Goal: Download file/media

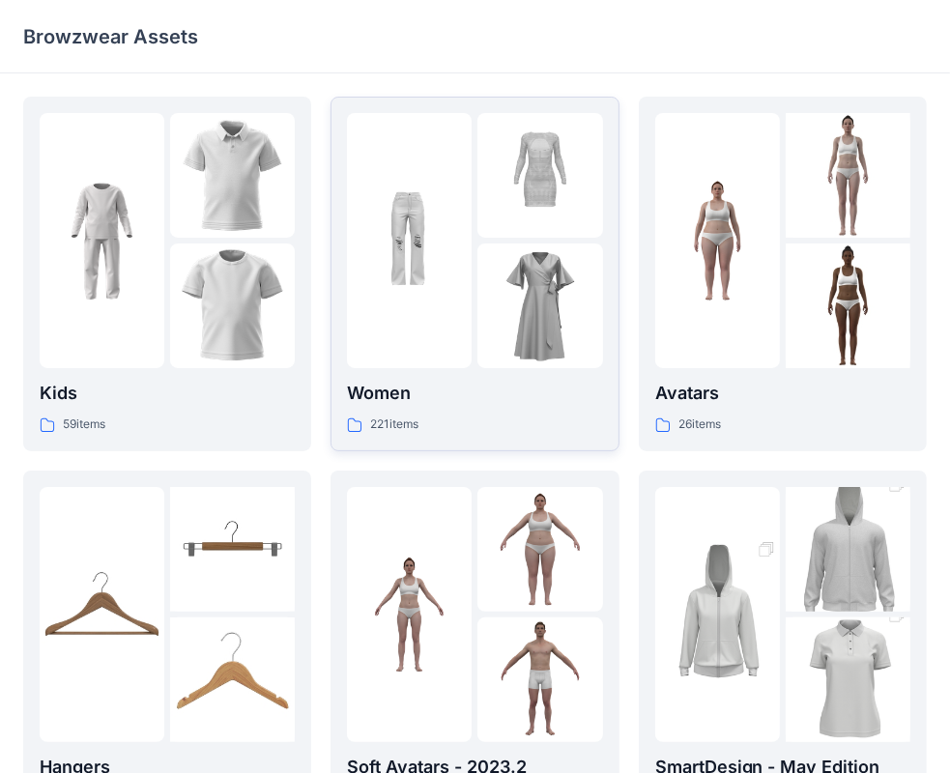
click at [383, 402] on p "Women" at bounding box center [474, 393] width 255 height 27
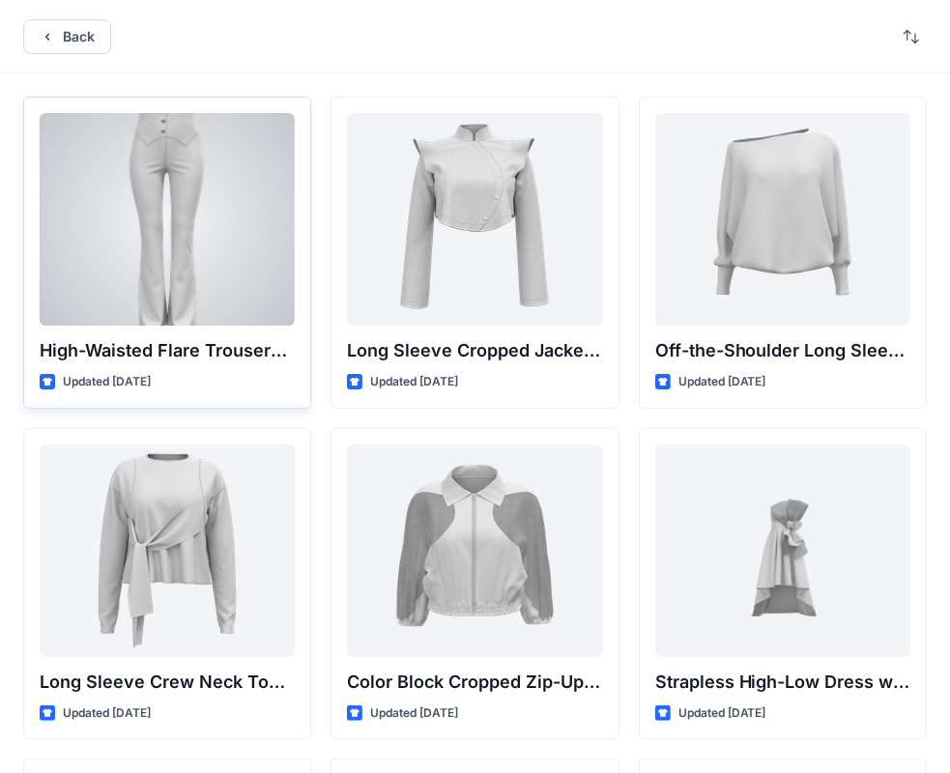
click at [137, 368] on div "High-Waisted Flare Trousers with Button Detail Updated [DATE]" at bounding box center [167, 253] width 288 height 312
click at [182, 206] on div at bounding box center [167, 219] width 255 height 213
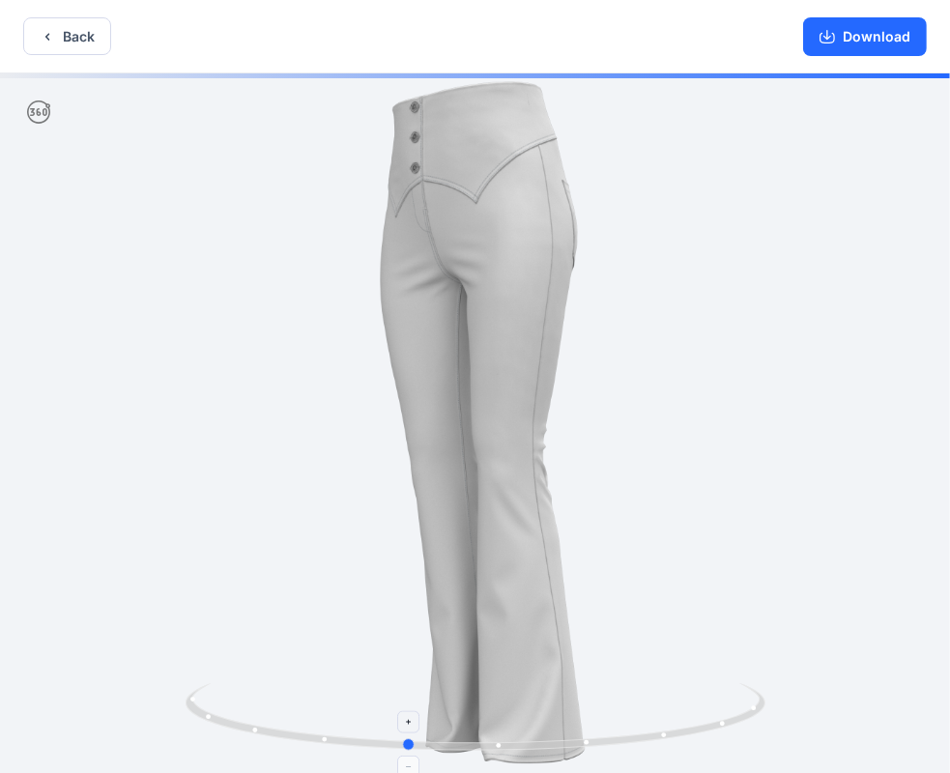
drag, startPoint x: 301, startPoint y: 742, endPoint x: 235, endPoint y: 714, distance: 72.3
click at [235, 714] on icon at bounding box center [477, 719] width 584 height 72
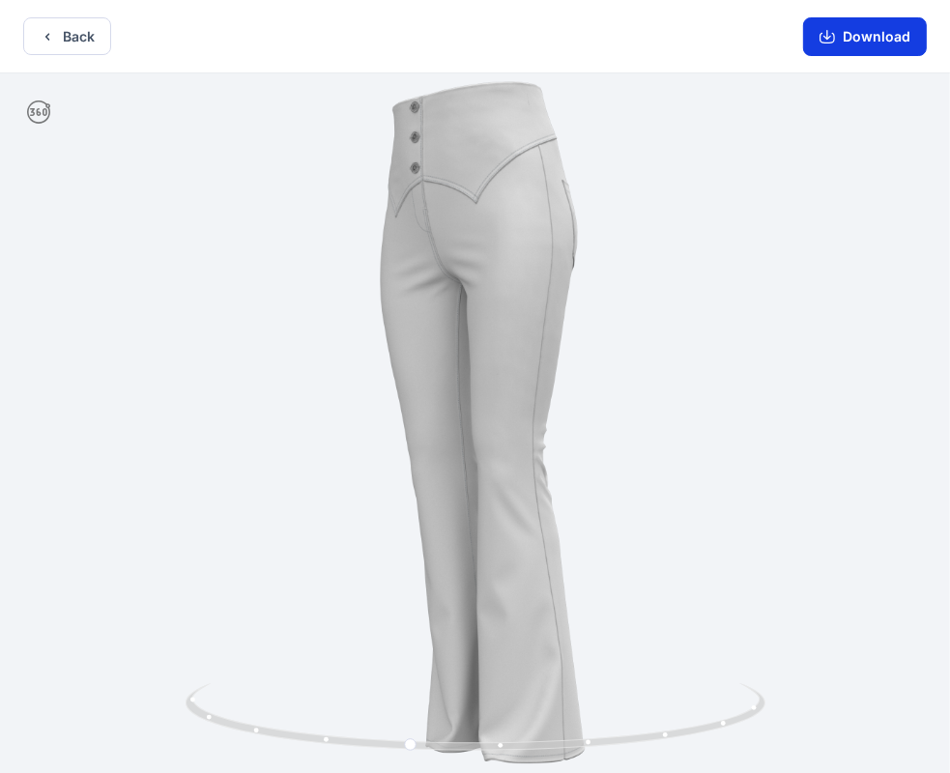
click at [869, 34] on button "Download" at bounding box center [865, 36] width 124 height 39
click at [65, 43] on button "Back" at bounding box center [67, 36] width 88 height 38
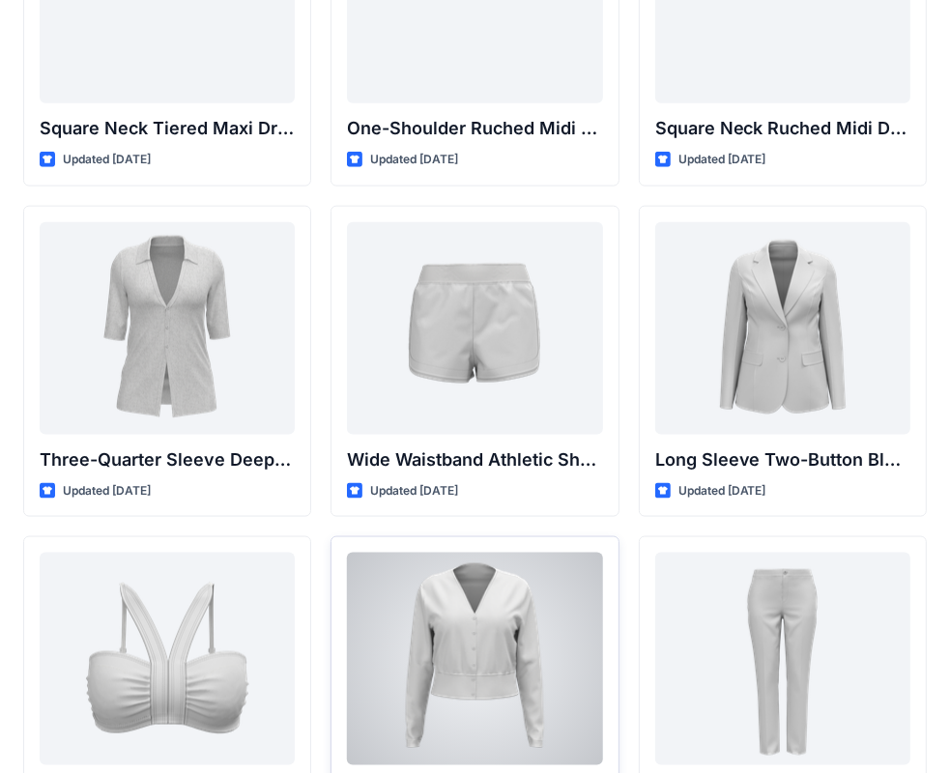
scroll to position [1739, 0]
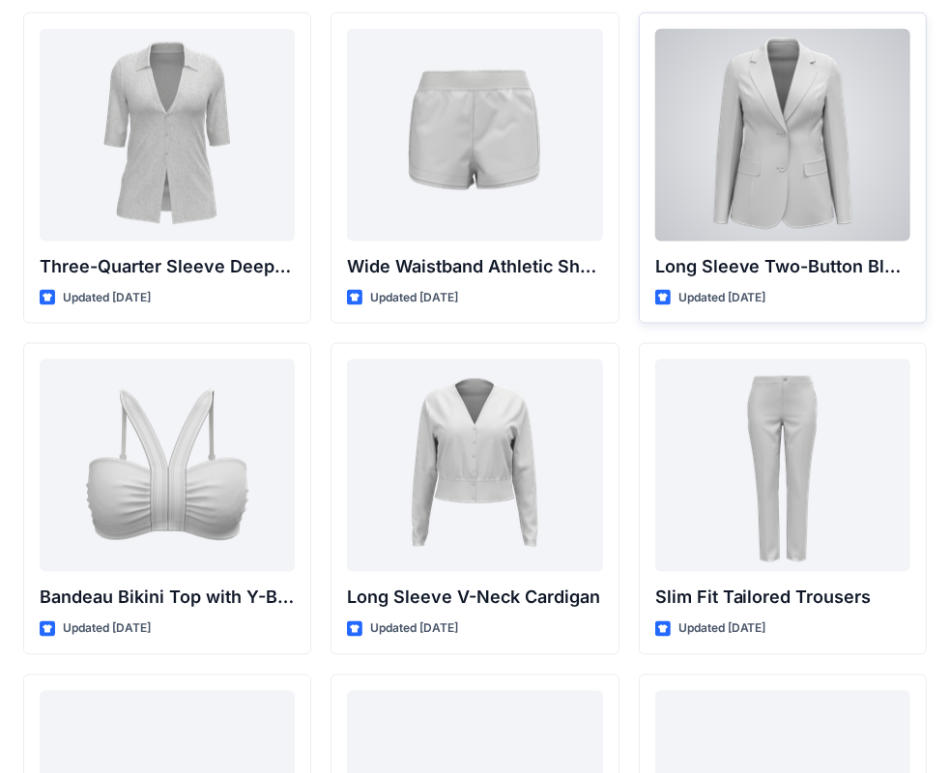
click at [726, 138] on div at bounding box center [782, 135] width 255 height 213
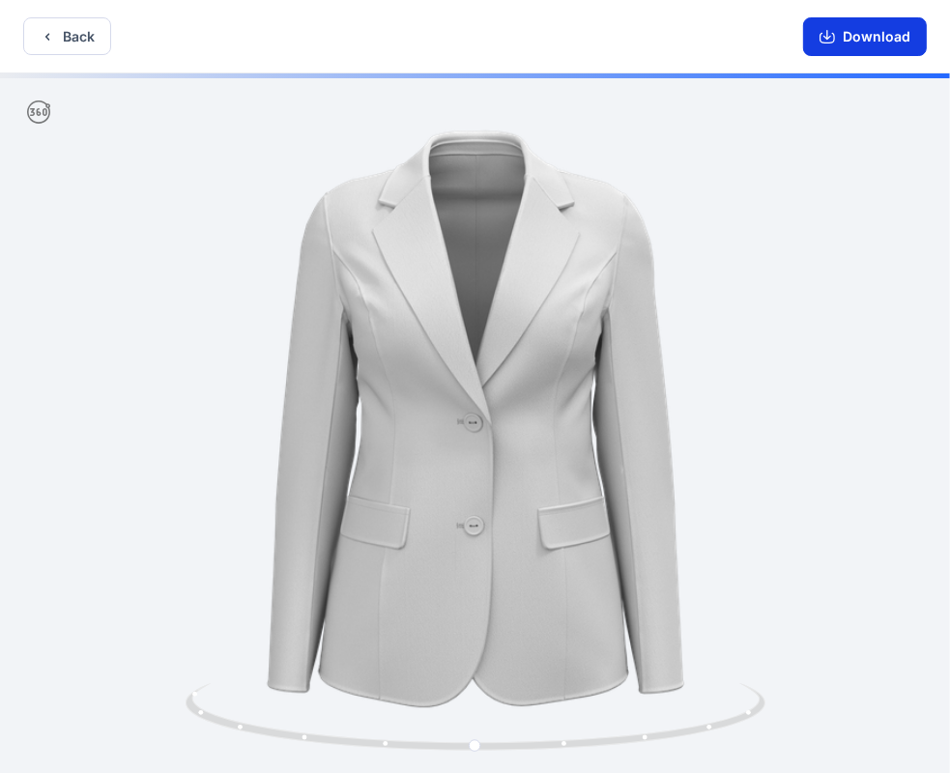
click at [863, 43] on button "Download" at bounding box center [865, 36] width 124 height 39
click at [99, 35] on button "Back" at bounding box center [67, 36] width 88 height 38
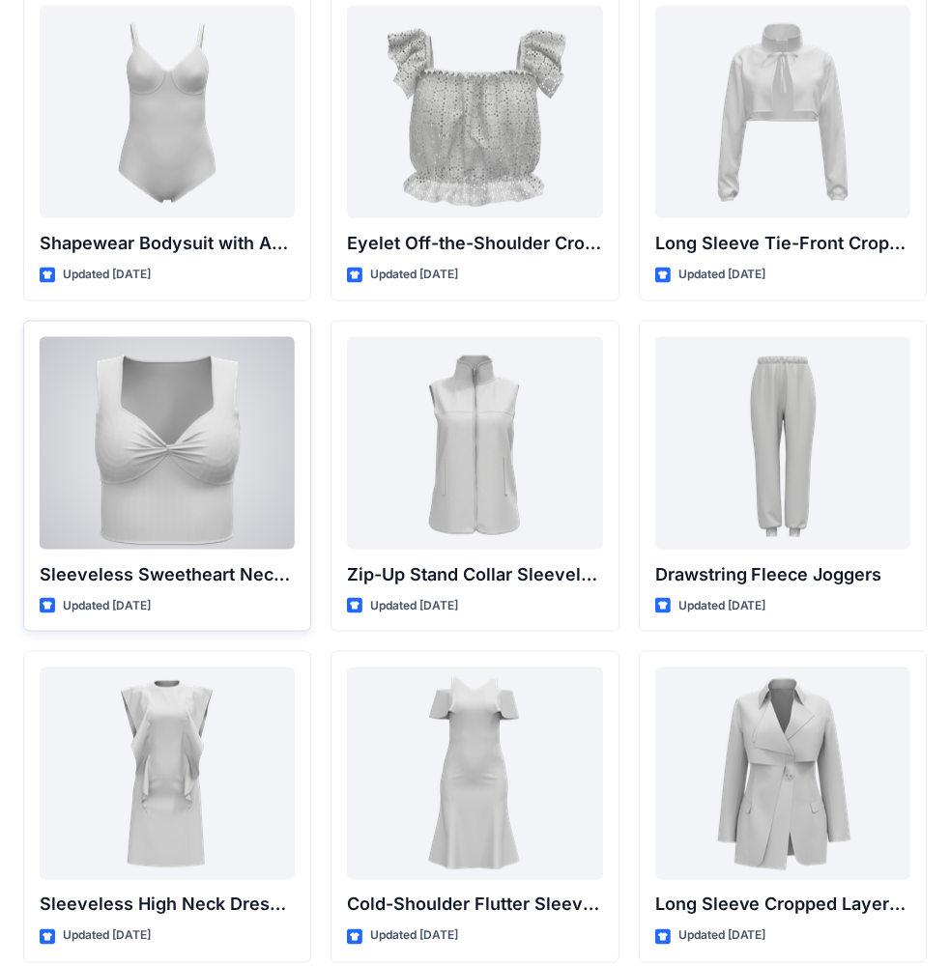
scroll to position [6490, 0]
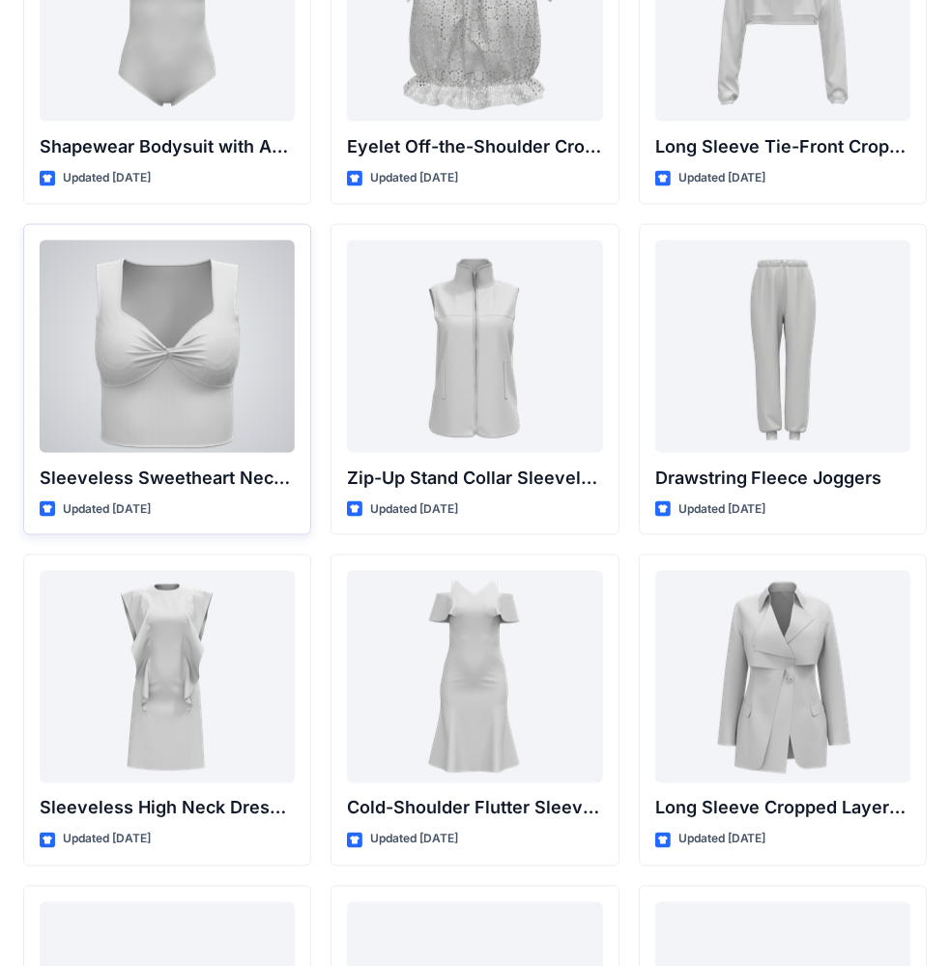
click at [188, 401] on div at bounding box center [167, 347] width 255 height 213
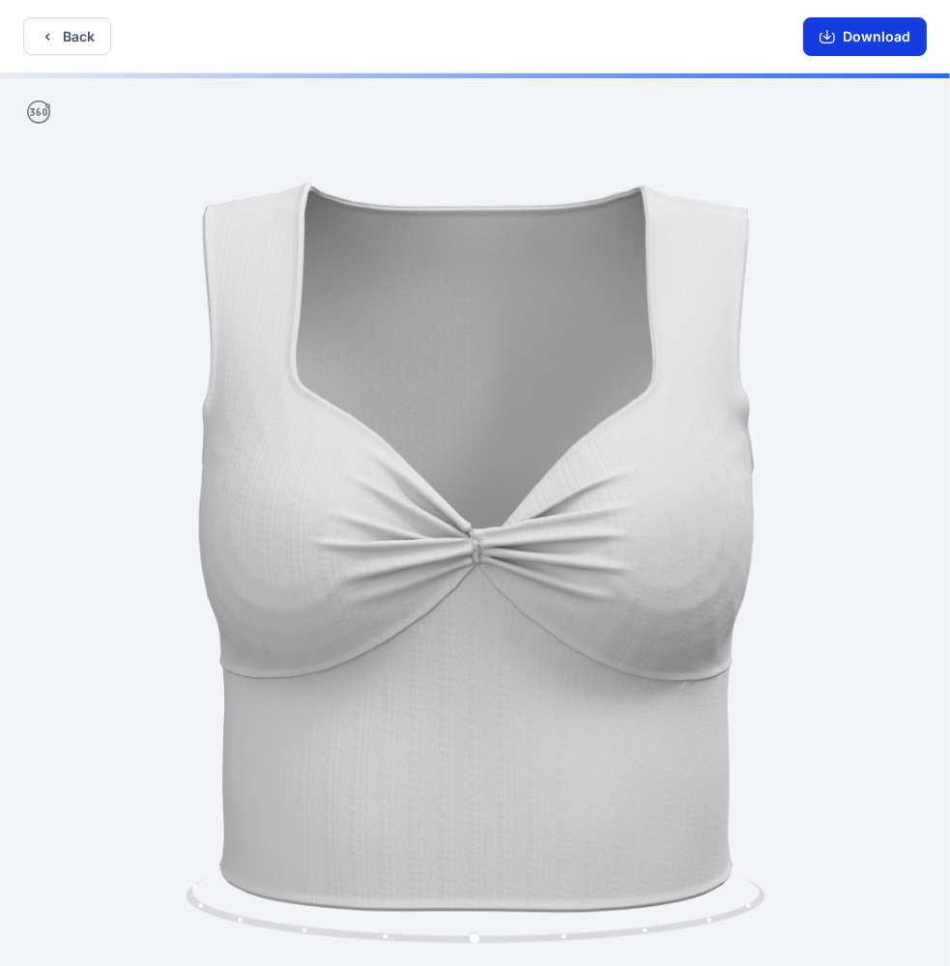
click at [873, 42] on button "Download" at bounding box center [865, 36] width 124 height 39
